Goal: Navigation & Orientation: Find specific page/section

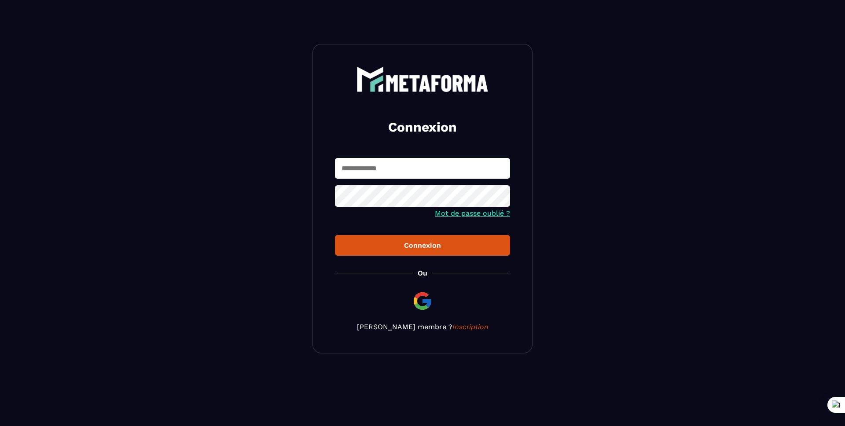
click at [481, 173] on input "text" at bounding box center [422, 168] width 175 height 21
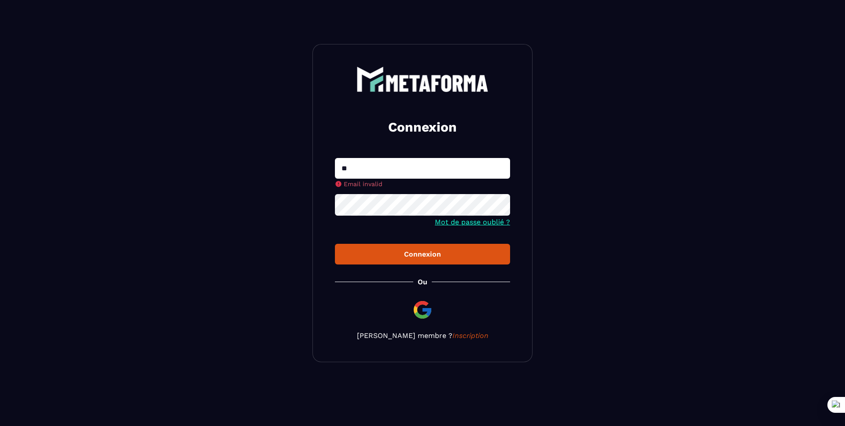
type input "**********"
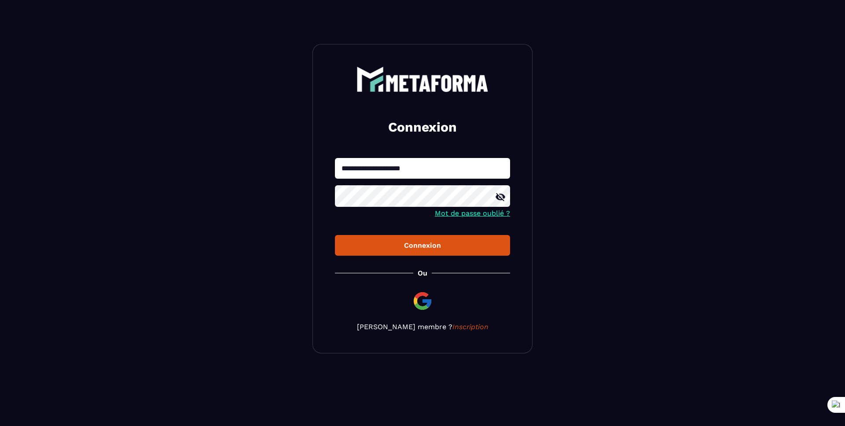
click at [335, 235] on button "Connexion" at bounding box center [422, 245] width 175 height 21
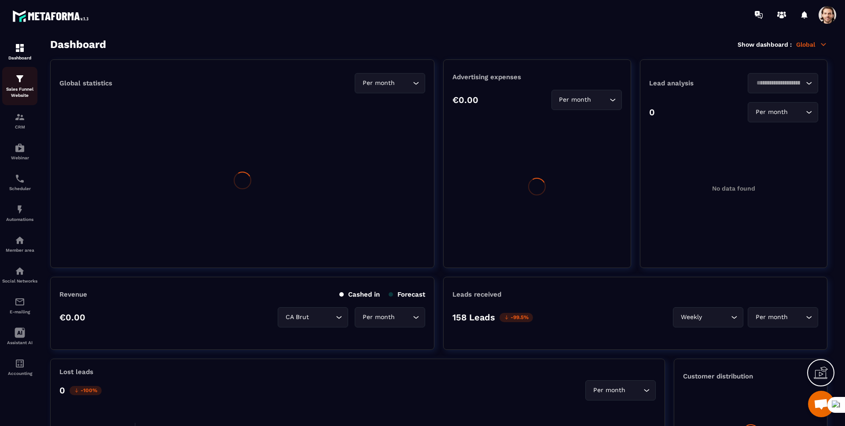
click at [30, 87] on p "Sales Funnel Website" at bounding box center [19, 92] width 35 height 12
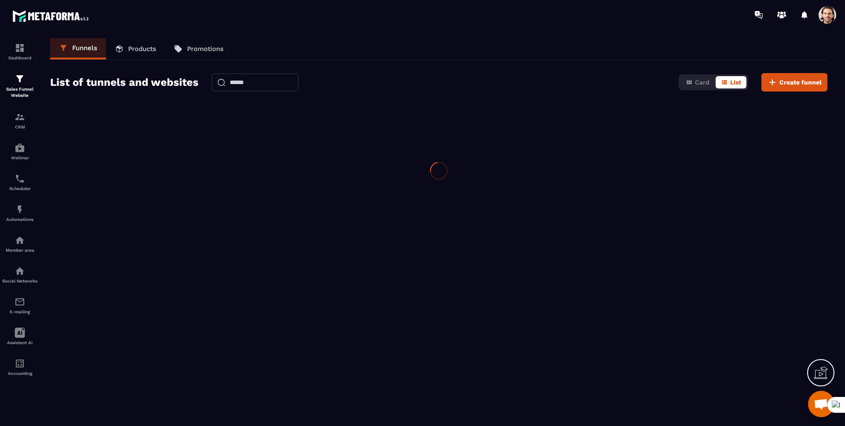
click at [30, 87] on p "Sales Funnel Website" at bounding box center [19, 92] width 35 height 12
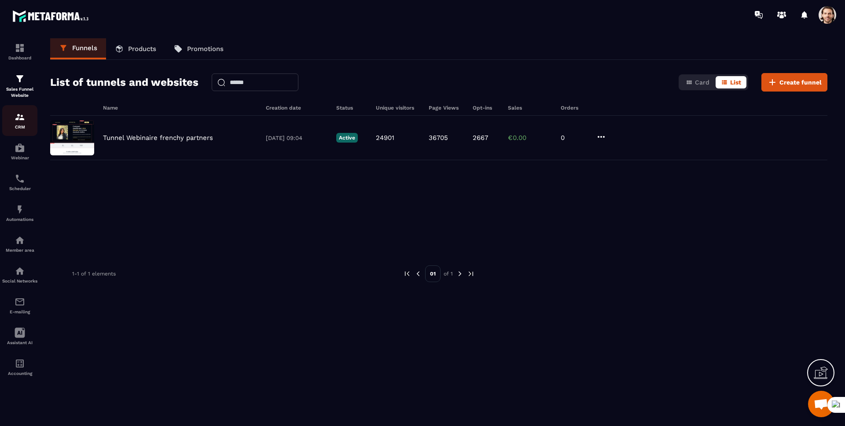
click at [23, 117] on img at bounding box center [20, 117] width 11 height 11
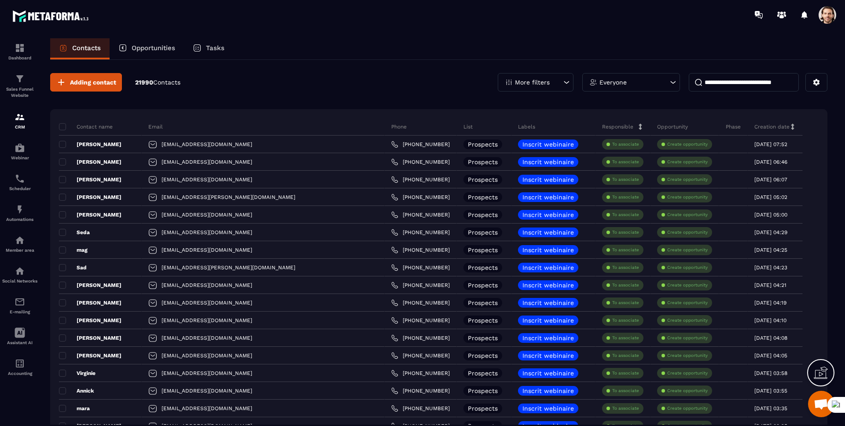
click at [203, 45] on div "Tasks" at bounding box center [208, 48] width 49 height 21
